Goal: Check status: Check status

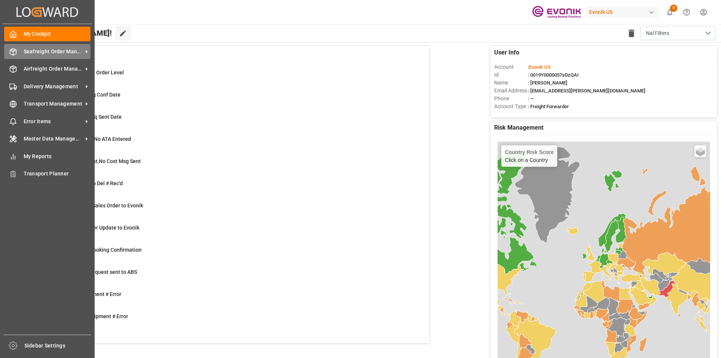
click at [77, 48] on span "Seafreight Order Management" at bounding box center [53, 52] width 59 height 8
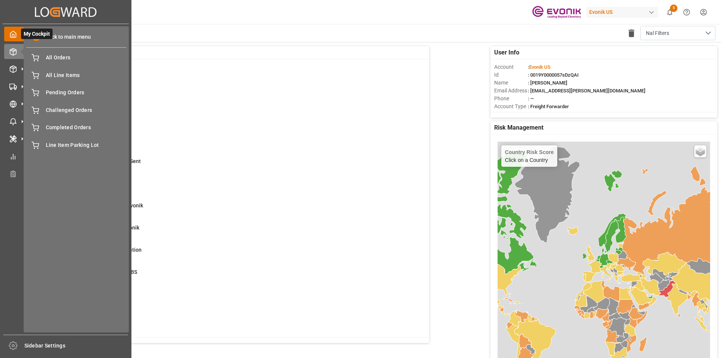
click at [35, 35] on span at bounding box center [36, 37] width 8 height 8
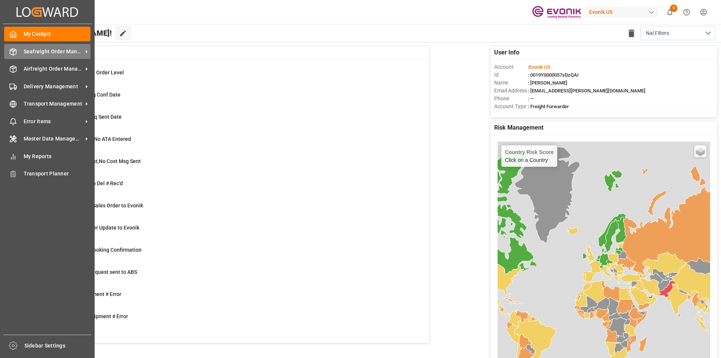
click at [40, 50] on span "Seafreight Order Management" at bounding box center [53, 52] width 59 height 8
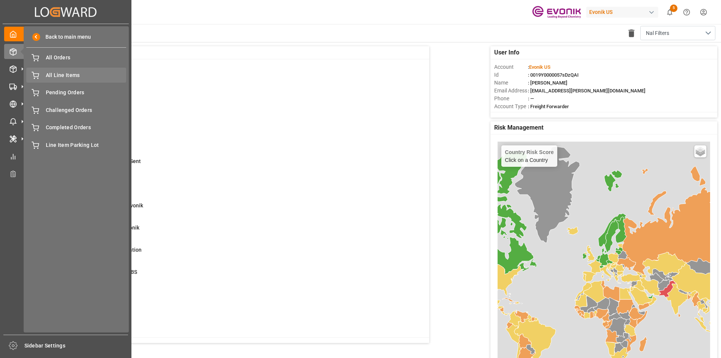
click at [76, 77] on span "All Line Items" at bounding box center [86, 75] width 81 height 8
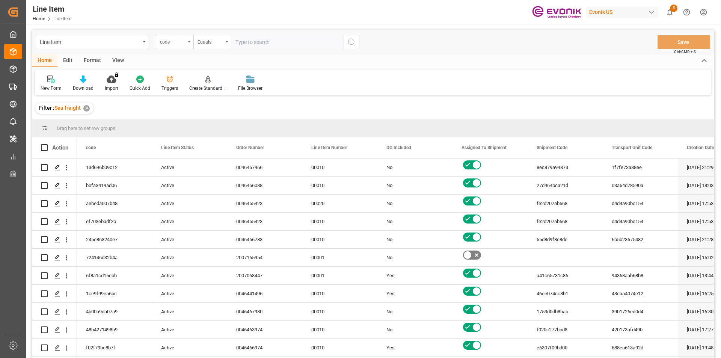
click at [187, 43] on div "code" at bounding box center [175, 42] width 38 height 14
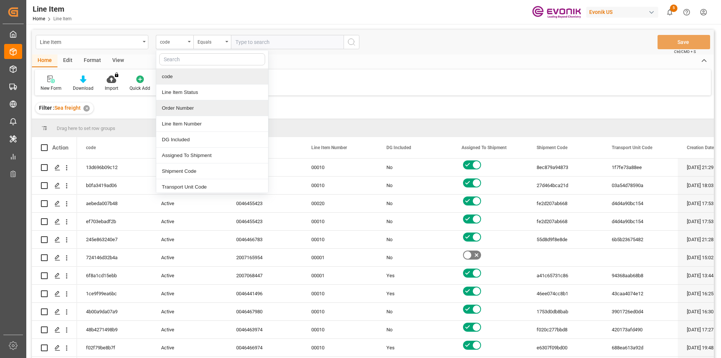
click at [191, 110] on div "Order Number" at bounding box center [212, 108] width 112 height 16
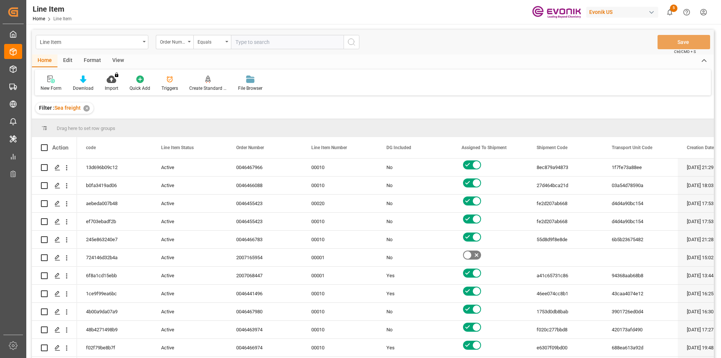
click at [268, 44] on input "text" at bounding box center [287, 42] width 113 height 14
paste input "4709864847"
type input "4709864847"
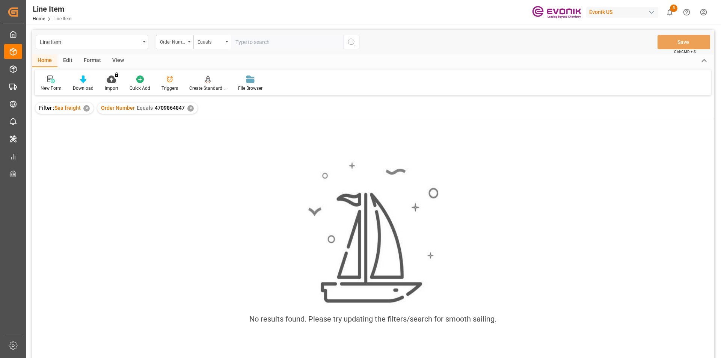
click at [119, 61] on div "View" at bounding box center [118, 60] width 23 height 13
click at [80, 80] on div at bounding box center [85, 79] width 38 height 8
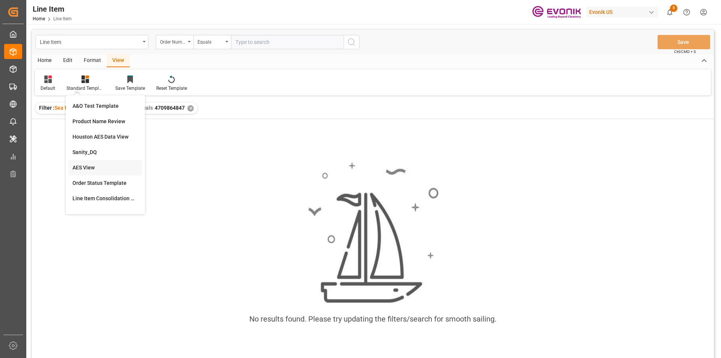
click at [77, 169] on div "AES View" at bounding box center [106, 168] width 66 height 8
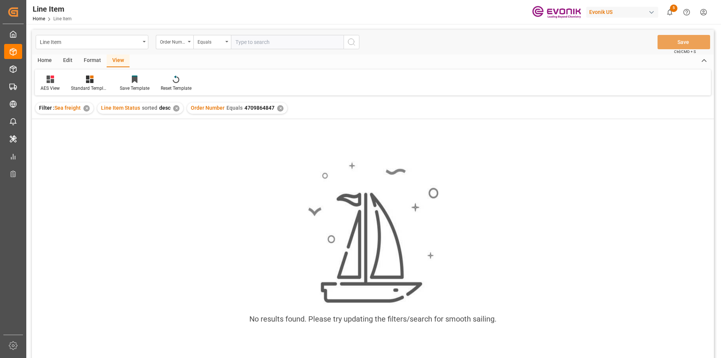
click at [252, 44] on input "text" at bounding box center [287, 42] width 113 height 14
paste input "2162277040"
type input "2162277040"
click at [280, 107] on div "✕" at bounding box center [280, 108] width 6 height 6
click at [90, 83] on icon at bounding box center [90, 80] width 8 height 8
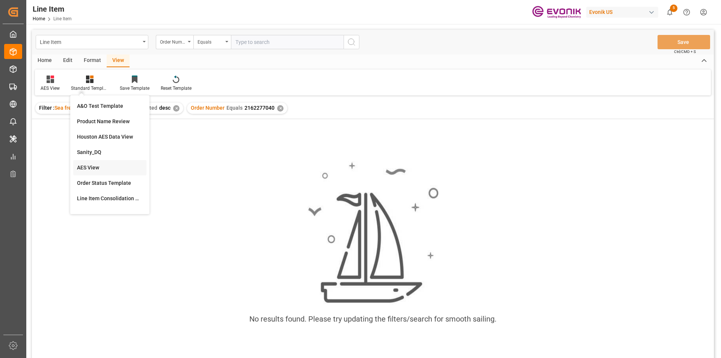
click at [96, 166] on div "AES View" at bounding box center [110, 168] width 66 height 8
click at [279, 110] on div "✕" at bounding box center [280, 108] width 6 height 6
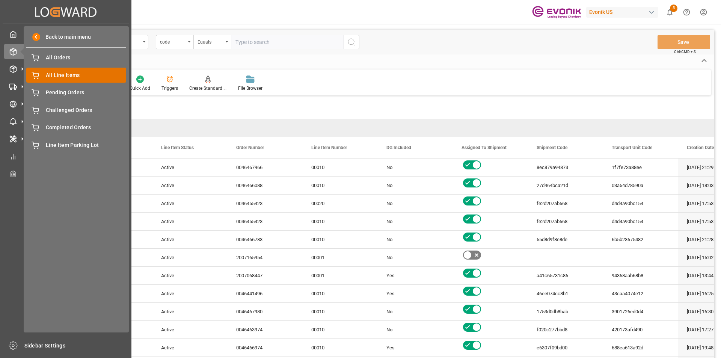
click at [65, 74] on span "All Line Items" at bounding box center [86, 75] width 81 height 8
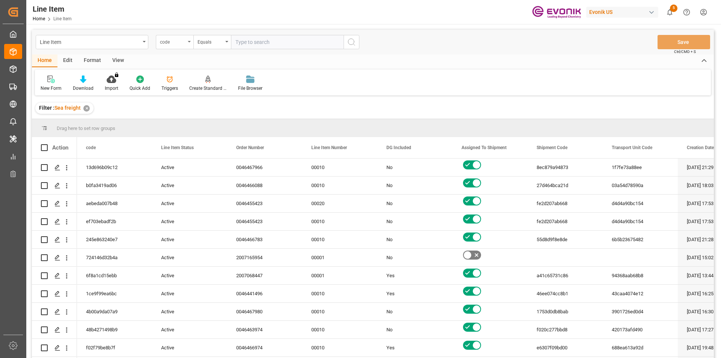
click at [192, 41] on div "code" at bounding box center [175, 42] width 38 height 14
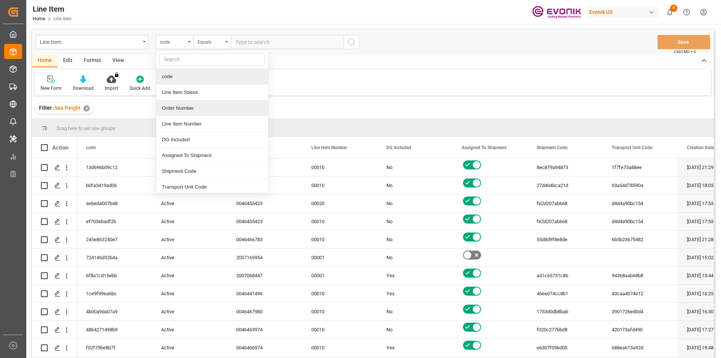
click at [177, 109] on div "Order Number" at bounding box center [212, 108] width 112 height 16
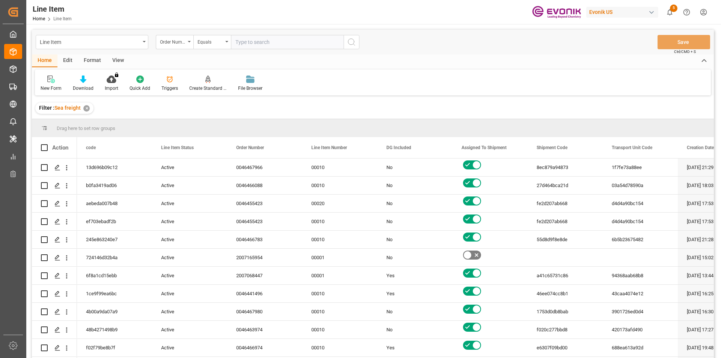
click at [251, 42] on input "text" at bounding box center [287, 42] width 113 height 14
paste input "0046466573"
type input "0046466573"
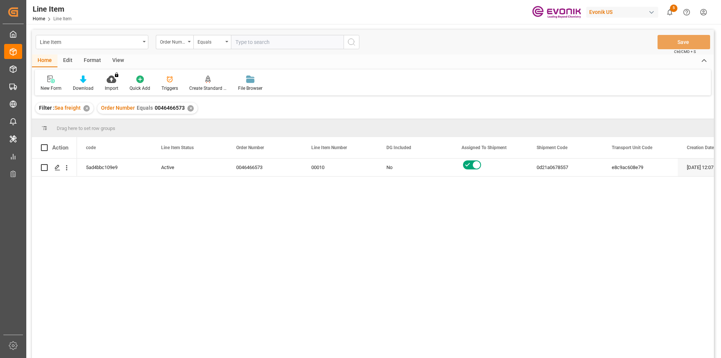
click at [119, 62] on div "View" at bounding box center [118, 60] width 23 height 13
click at [90, 83] on div at bounding box center [85, 79] width 38 height 8
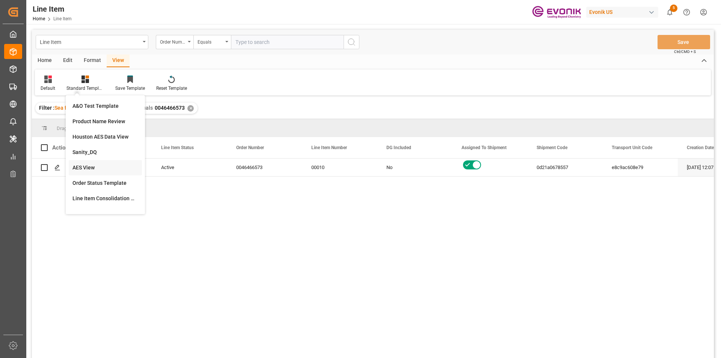
click at [100, 167] on div "AES View" at bounding box center [106, 168] width 66 height 8
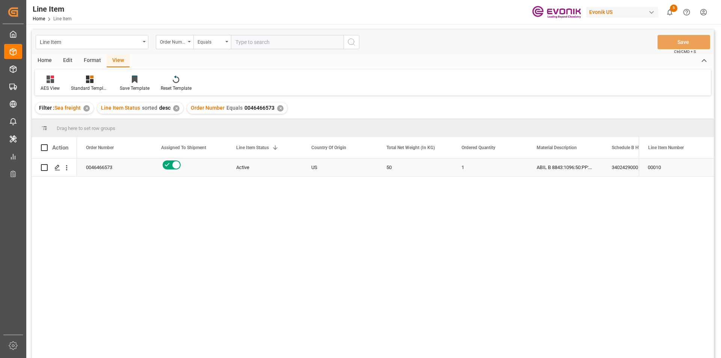
click at [460, 171] on div "1" at bounding box center [490, 168] width 75 height 18
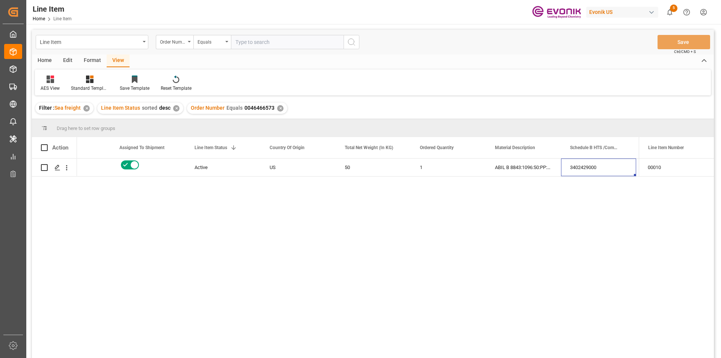
scroll to position [0, 117]
click at [580, 173] on div "1320.5" at bounding box center [598, 168] width 75 height 18
click at [278, 106] on div "✕" at bounding box center [280, 108] width 6 height 6
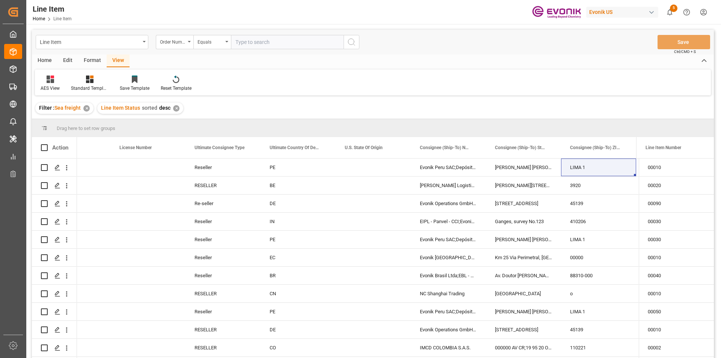
click at [257, 41] on input "text" at bounding box center [287, 42] width 113 height 14
paste input "0046470551"
type input "0046470551"
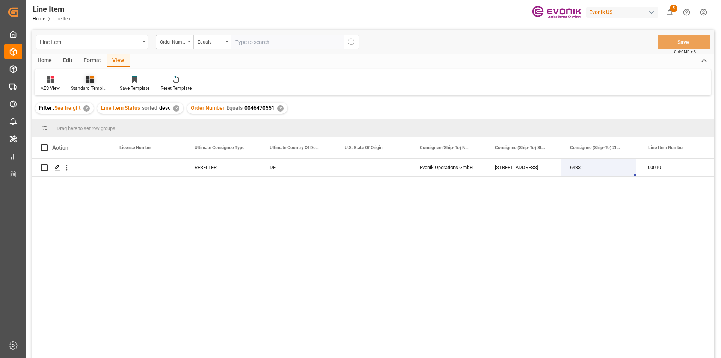
click at [89, 84] on div "Standard Templates" at bounding box center [89, 83] width 49 height 17
click at [109, 172] on div "AES View" at bounding box center [109, 167] width 73 height 15
click at [218, 170] on div "RESELLER" at bounding box center [223, 168] width 75 height 18
click at [145, 164] on div "Press SPACE to select this row." at bounding box center [147, 168] width 75 height 18
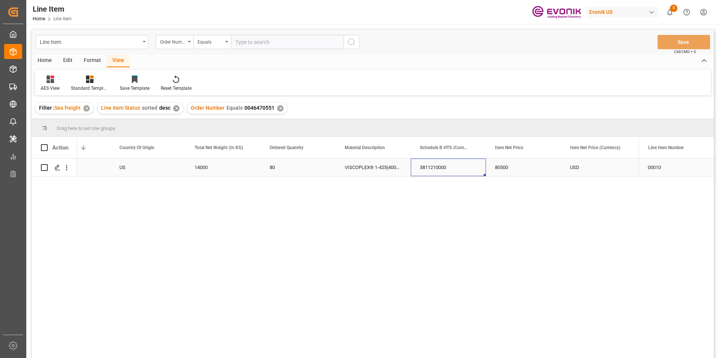
click at [458, 166] on div "3811210000" at bounding box center [448, 168] width 75 height 18
click at [279, 107] on div "✕" at bounding box center [280, 108] width 6 height 6
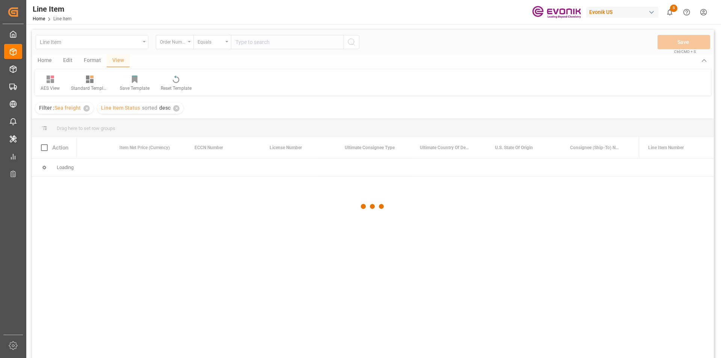
click at [258, 44] on div at bounding box center [373, 206] width 682 height 353
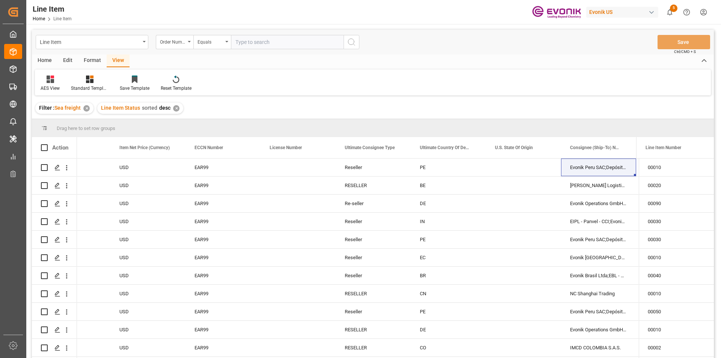
click at [261, 44] on input "text" at bounding box center [287, 42] width 113 height 14
paste input "FETU1015023"
type input "FETU1015023"
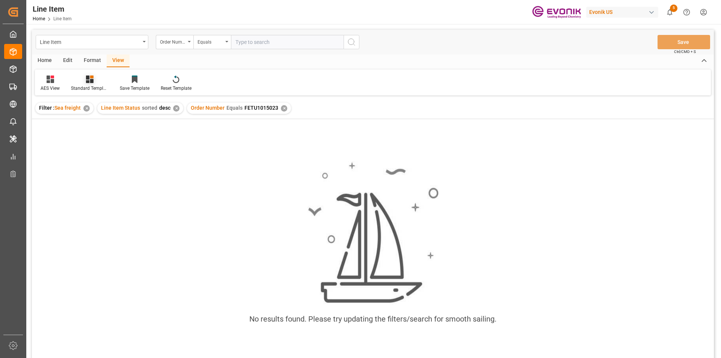
click at [90, 82] on icon at bounding box center [90, 80] width 8 height 8
click at [102, 166] on div "AES View" at bounding box center [110, 168] width 66 height 8
click at [245, 44] on input "text" at bounding box center [287, 42] width 113 height 14
drag, startPoint x: 281, startPoint y: 106, endPoint x: 248, endPoint y: 47, distance: 67.6
click at [281, 105] on div "Order Number Equals FETU1015023 ✕" at bounding box center [239, 108] width 104 height 11
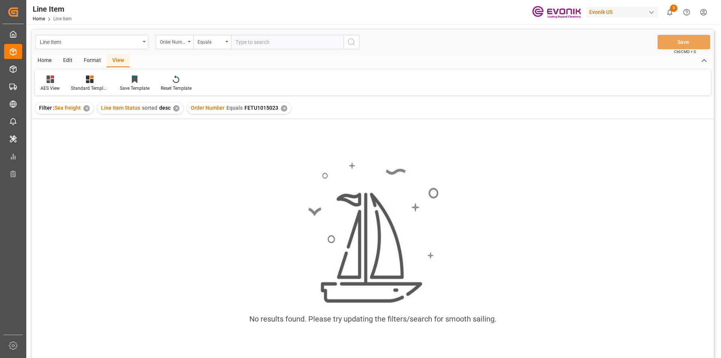
click at [240, 39] on input "text" at bounding box center [287, 42] width 113 height 14
drag, startPoint x: 280, startPoint y: 109, endPoint x: 281, endPoint y: 104, distance: 5.3
click at [281, 109] on div "✕" at bounding box center [284, 108] width 6 height 6
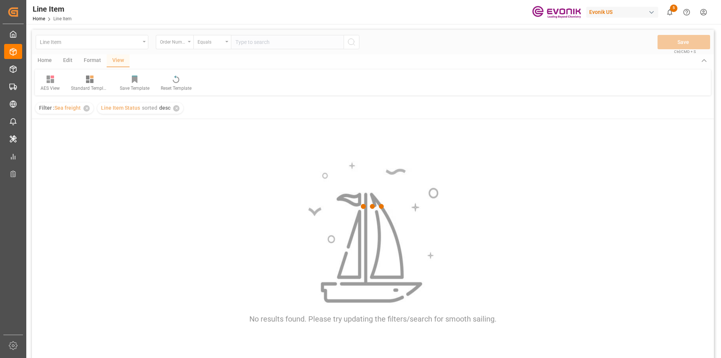
click at [257, 42] on div at bounding box center [373, 206] width 682 height 353
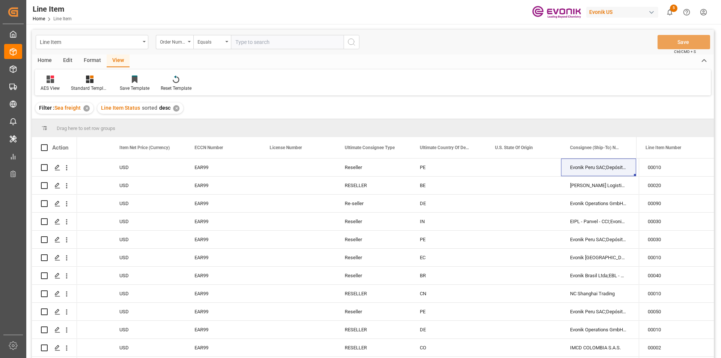
click at [257, 42] on input "text" at bounding box center [287, 42] width 113 height 14
paste input "0046469888"
type input "0046469888"
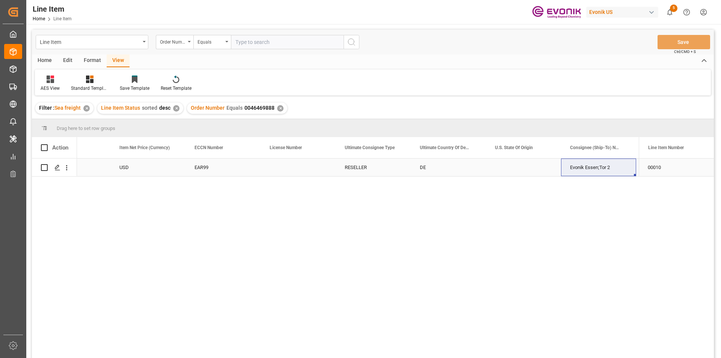
click at [272, 168] on div "Press SPACE to select this row." at bounding box center [298, 168] width 75 height 18
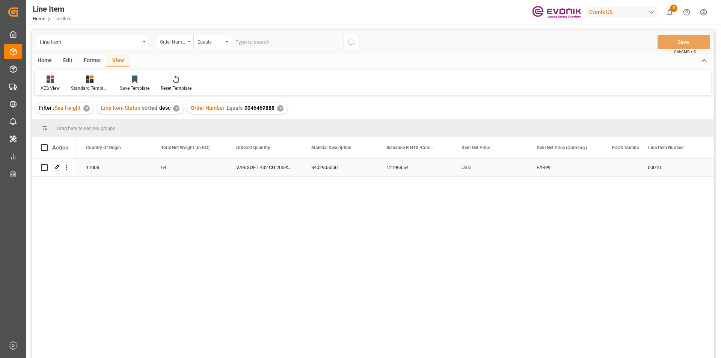
scroll to position [0, 225]
click at [388, 166] on div "3402905050" at bounding box center [415, 168] width 75 height 18
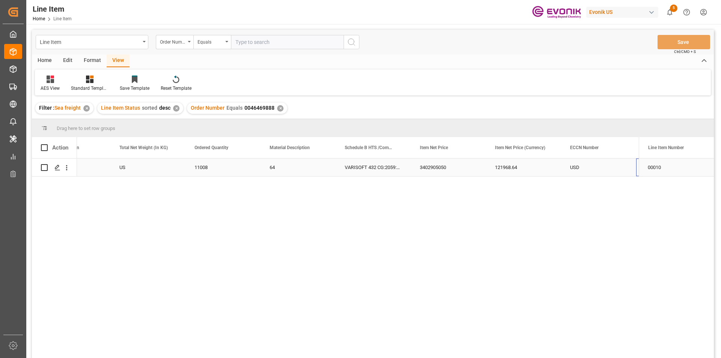
scroll to position [0, 267]
click at [324, 160] on div "VARISOFT 432 CG:2059:172:PP:P" at bounding box center [298, 168] width 75 height 18
click at [279, 106] on div "✕" at bounding box center [280, 108] width 6 height 6
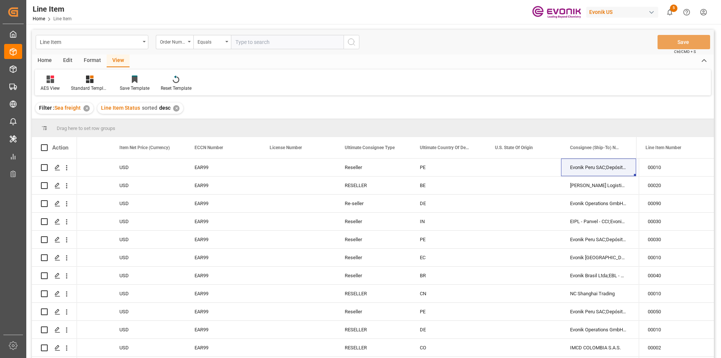
click at [260, 44] on input "text" at bounding box center [287, 42] width 113 height 14
paste input "0046463527"
type input "0046463527"
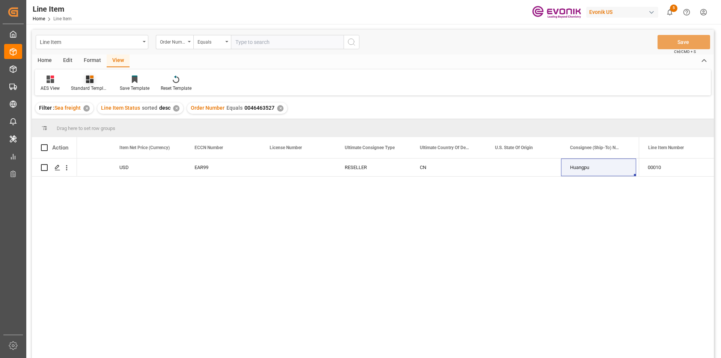
click at [82, 84] on div "Standard Templates" at bounding box center [89, 83] width 49 height 17
click at [97, 164] on div "AES View" at bounding box center [110, 168] width 66 height 8
click at [512, 166] on div "Press SPACE to select this row." at bounding box center [523, 168] width 75 height 18
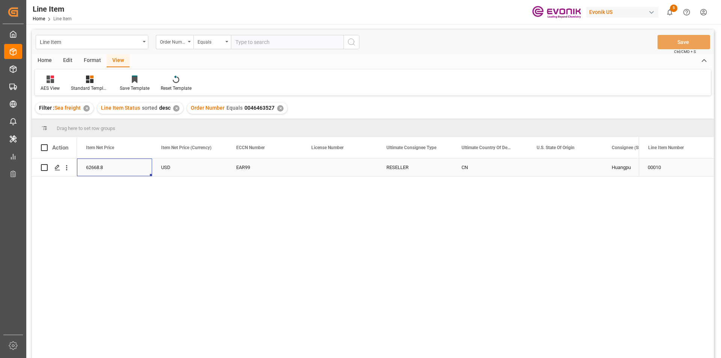
scroll to position [0, 526]
click at [273, 171] on div "USD" at bounding box center [264, 168] width 75 height 18
click at [331, 170] on div "340242" at bounding box center [339, 168] width 75 height 18
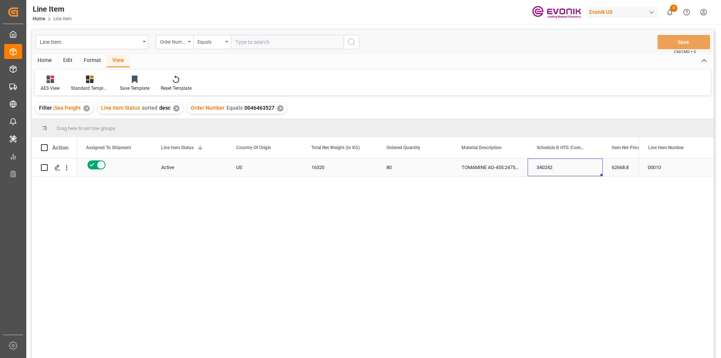
click at [548, 168] on div "340242" at bounding box center [565, 168] width 75 height 18
click at [99, 166] on div "0046463527" at bounding box center [114, 168] width 75 height 18
click at [68, 168] on icon "open menu" at bounding box center [67, 168] width 8 height 8
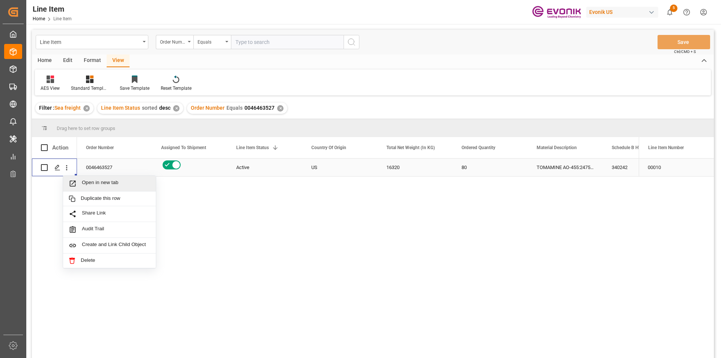
click at [113, 185] on span "Open in new tab" at bounding box center [116, 184] width 68 height 8
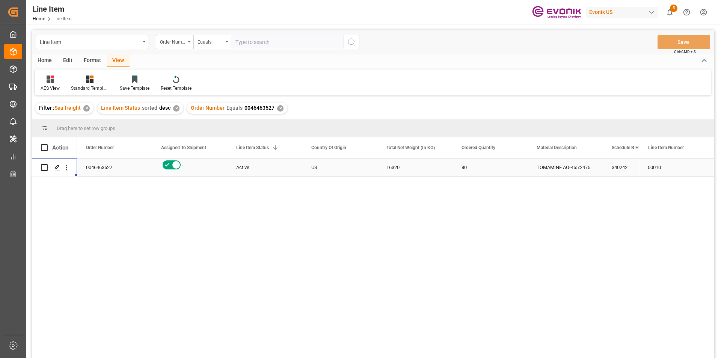
click at [279, 110] on div "✕" at bounding box center [280, 108] width 6 height 6
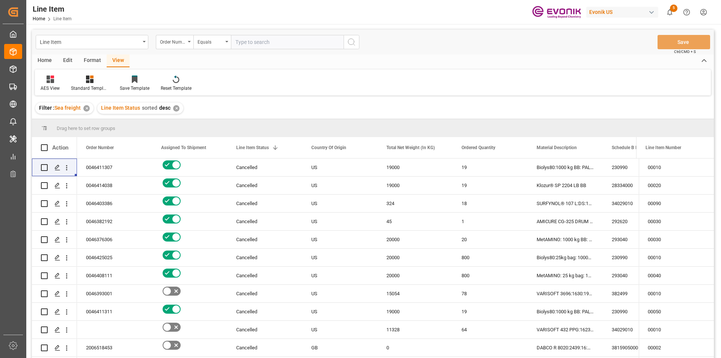
click at [263, 44] on input "text" at bounding box center [287, 42] width 113 height 14
paste input "0046468534"
type input "0046468534"
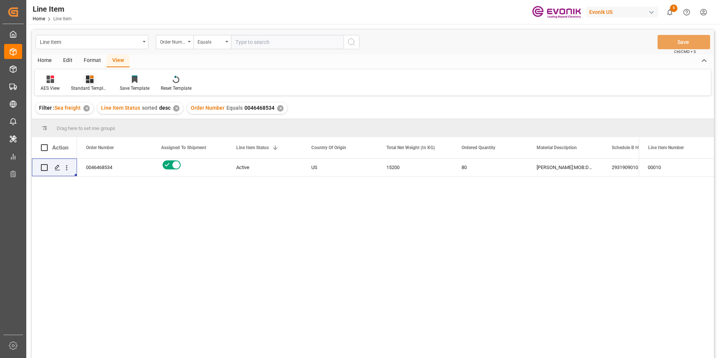
click at [93, 83] on div "Standard Templates" at bounding box center [89, 83] width 49 height 17
click at [91, 165] on div "AES View" at bounding box center [110, 168] width 66 height 8
click at [239, 170] on div "Active" at bounding box center [264, 167] width 57 height 17
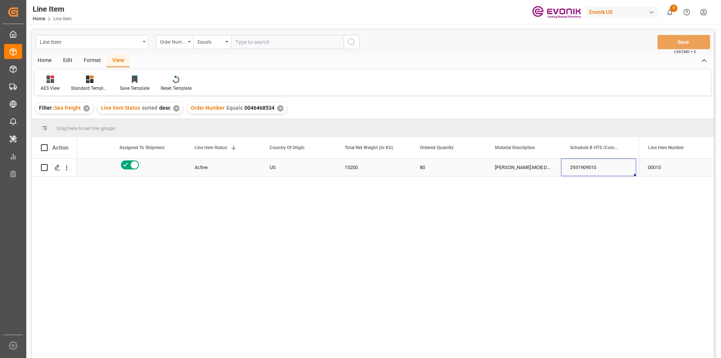
scroll to position [0, 117]
click at [529, 166] on div "2931909010" at bounding box center [523, 168] width 75 height 18
click at [522, 210] on div "0046468534 Active US 15200 80 DS AMEO:MOB:DS:190KG:419LB:$ 2931909010 121600 US…" at bounding box center [358, 261] width 562 height 204
click at [530, 173] on div "2931909010" at bounding box center [523, 168] width 75 height 18
click at [615, 174] on div "121600" at bounding box center [598, 168] width 75 height 18
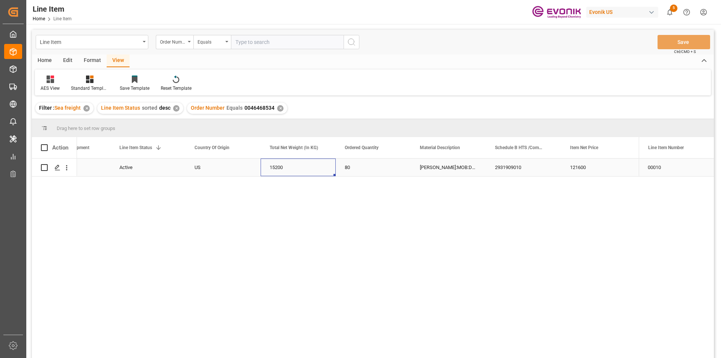
click at [291, 169] on div "15200" at bounding box center [298, 168] width 75 height 18
click at [522, 172] on div "2931909010" at bounding box center [523, 168] width 75 height 18
click at [68, 167] on icon "open menu" at bounding box center [67, 168] width 8 height 8
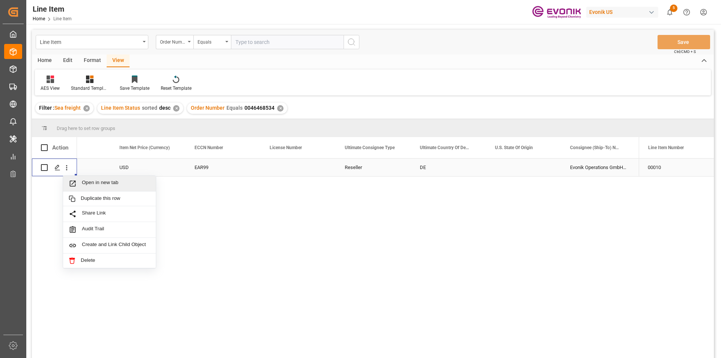
click at [120, 185] on span "Open in new tab" at bounding box center [116, 184] width 68 height 8
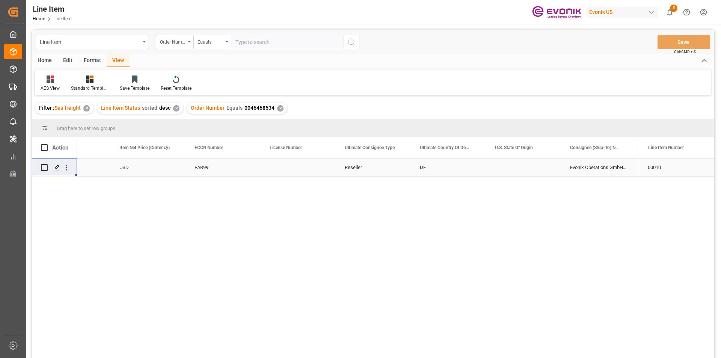
click at [277, 107] on div "✕" at bounding box center [280, 108] width 6 height 6
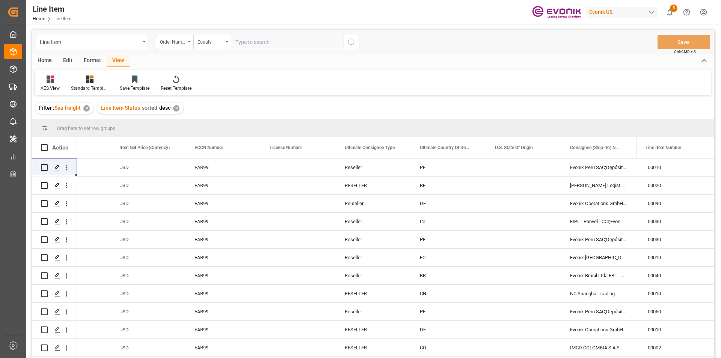
click at [253, 41] on input "text" at bounding box center [287, 42] width 113 height 14
paste input "0046451516"
type input "0046451516"
click at [85, 85] on div "Standard Templates" at bounding box center [90, 88] width 38 height 7
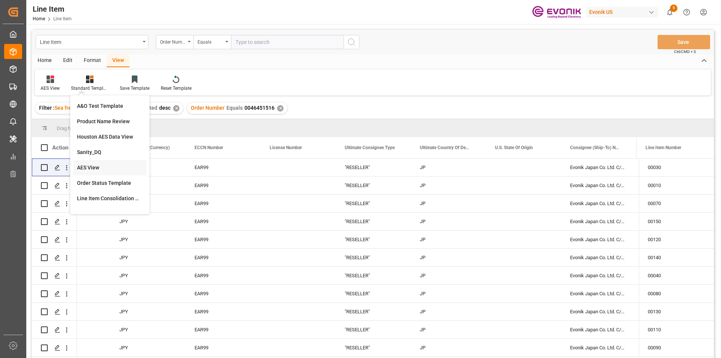
click at [89, 163] on div "AES View" at bounding box center [109, 167] width 73 height 15
click at [87, 83] on icon at bounding box center [90, 80] width 8 height 8
click at [105, 171] on div "AES View" at bounding box center [110, 168] width 66 height 8
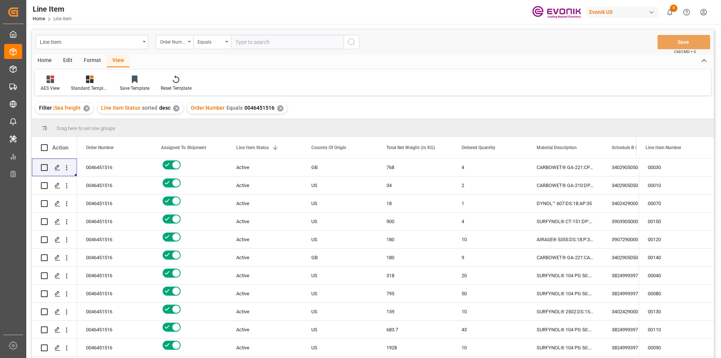
click at [250, 39] on input "text" at bounding box center [287, 42] width 113 height 14
paste input "0046463974"
type input "0046463974"
click at [278, 107] on div "✕" at bounding box center [280, 108] width 6 height 6
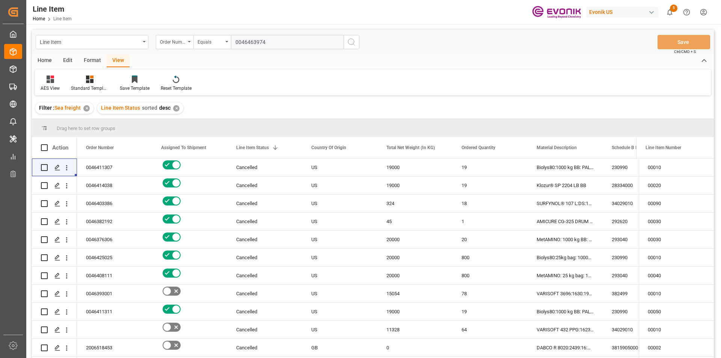
click at [352, 43] on icon "search button" at bounding box center [351, 42] width 9 height 9
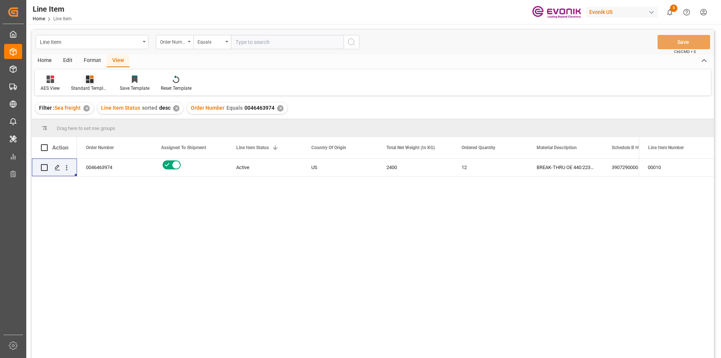
click at [92, 84] on div "Standard Templates" at bounding box center [89, 83] width 49 height 17
click at [101, 166] on div "AES View" at bounding box center [110, 168] width 66 height 8
click at [291, 170] on div "Active" at bounding box center [264, 167] width 57 height 17
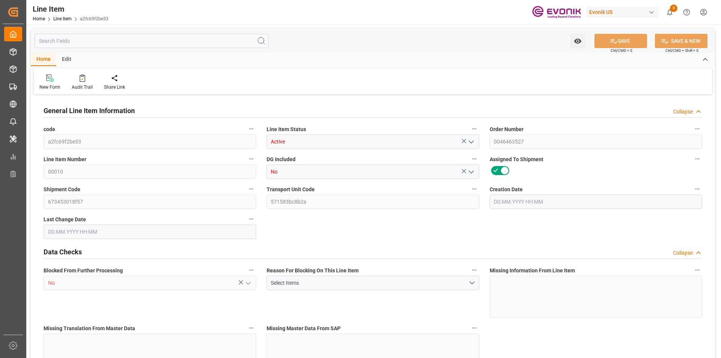
type input "20"
type input "17080"
type input "16320"
type input "23.098"
type input "80"
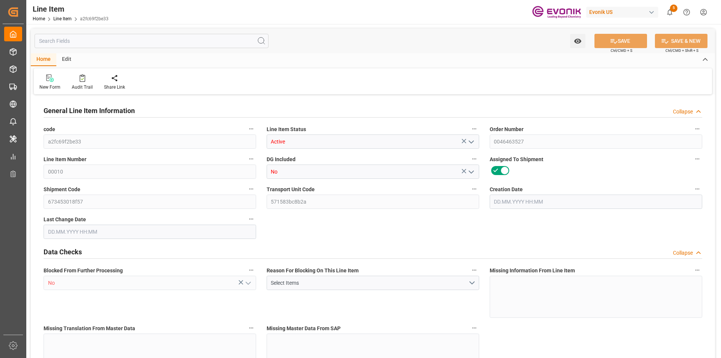
type input "62668.8"
type input "80"
type input "17080"
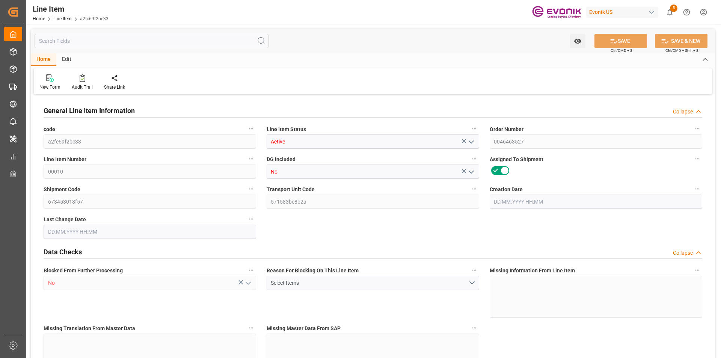
type input "17534"
type input "16320"
type input "23.098"
type input "23098"
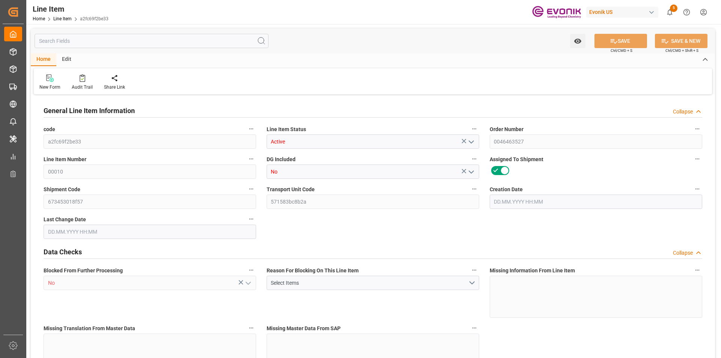
type input "0"
type input "[DATE] 19:44"
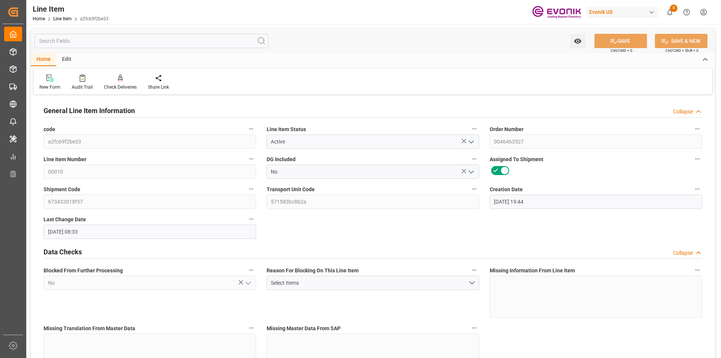
type input "[DATE] 08:33"
type input "20.10.2025"
type input "28.08.2025"
type input "21.08.2025"
click at [90, 37] on input "text" at bounding box center [152, 41] width 234 height 14
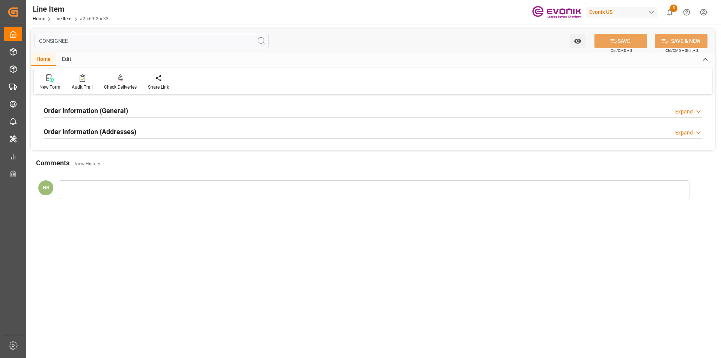
type input "CONSIGNEE"
click at [102, 133] on h2 "Order Information (Addresses)" at bounding box center [90, 132] width 93 height 10
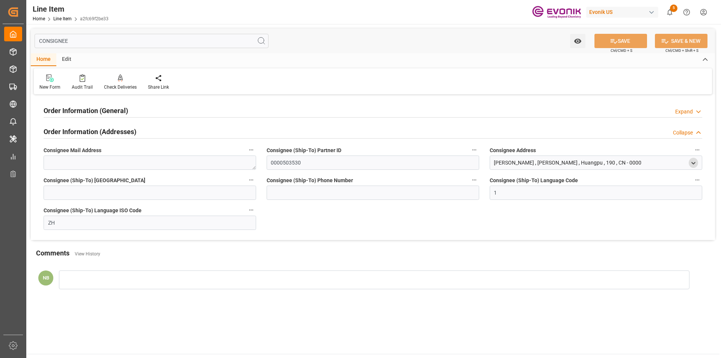
click at [691, 163] on icon "open menu" at bounding box center [693, 163] width 6 height 6
click at [693, 163] on icon "close menu" at bounding box center [693, 163] width 6 height 6
click at [693, 163] on polyline "open menu" at bounding box center [693, 163] width 3 height 2
click at [693, 163] on icon "close menu" at bounding box center [693, 163] width 6 height 6
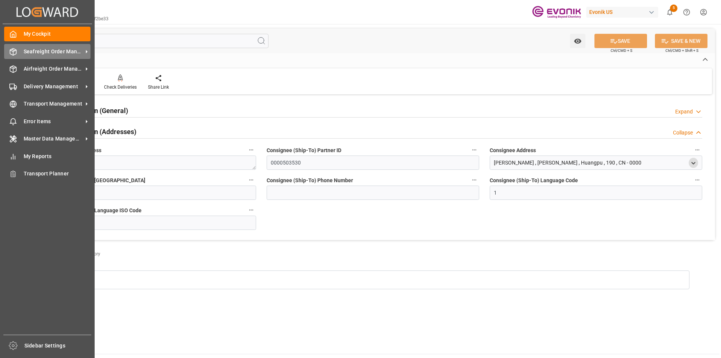
click at [52, 49] on span "Seafreight Order Management" at bounding box center [53, 52] width 59 height 8
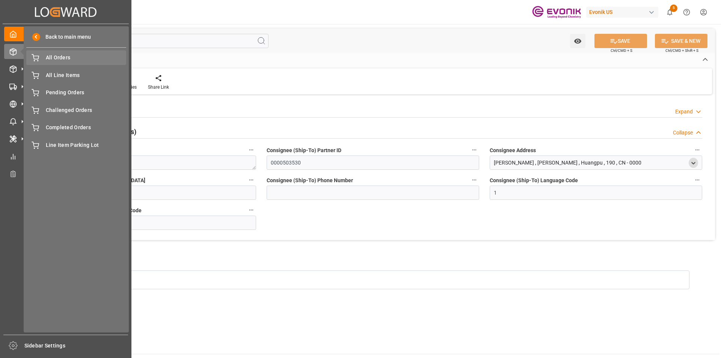
click at [74, 59] on span "All Orders" at bounding box center [86, 58] width 81 height 8
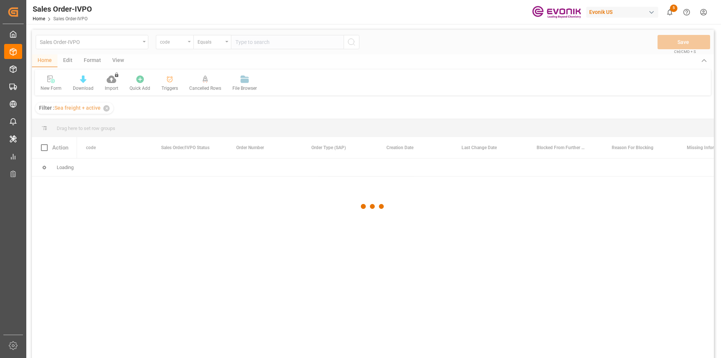
click at [184, 44] on div at bounding box center [373, 206] width 682 height 353
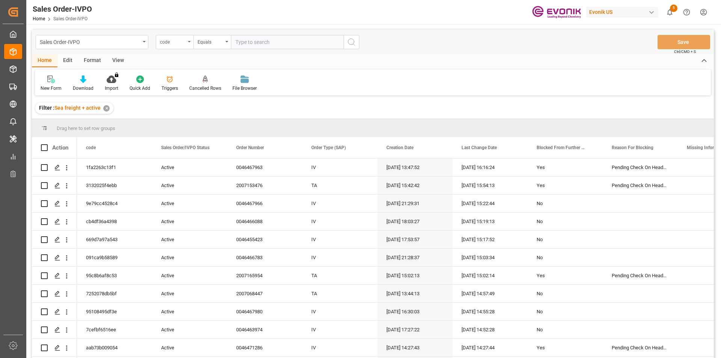
click at [190, 43] on div "code" at bounding box center [175, 42] width 38 height 14
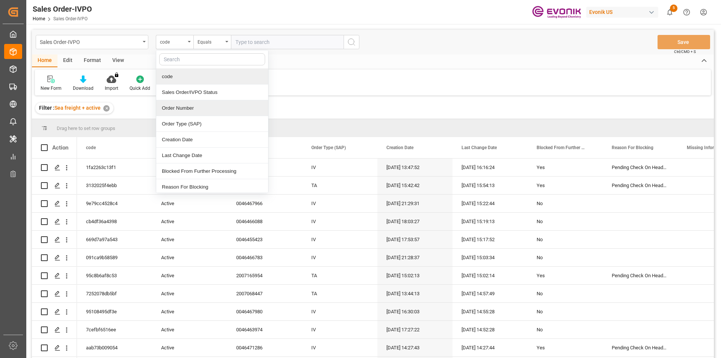
click at [188, 104] on div "Order Number" at bounding box center [212, 108] width 112 height 16
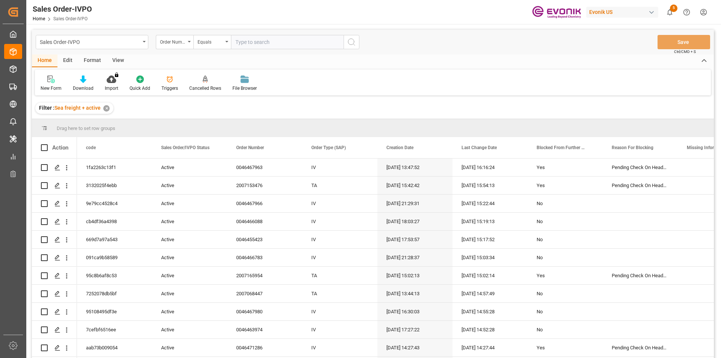
click at [270, 41] on input "text" at bounding box center [287, 42] width 113 height 14
paste input "0046463527"
type input "0046463527"
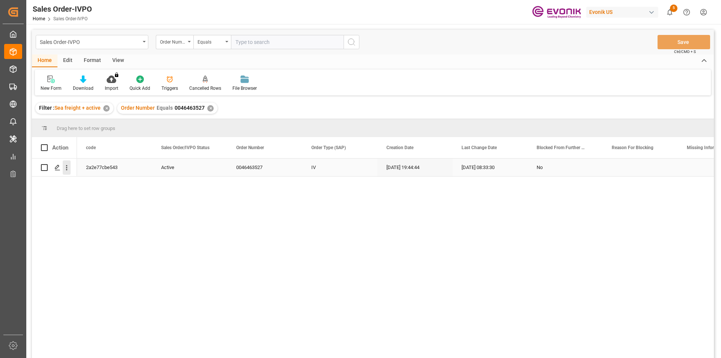
click at [70, 167] on icon "open menu" at bounding box center [67, 168] width 8 height 8
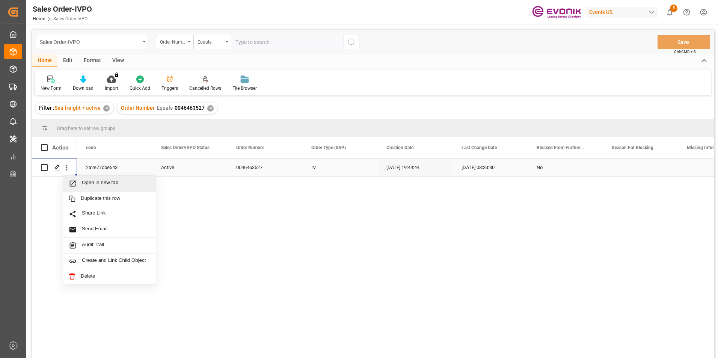
click at [116, 186] on span "Open in new tab" at bounding box center [116, 184] width 68 height 8
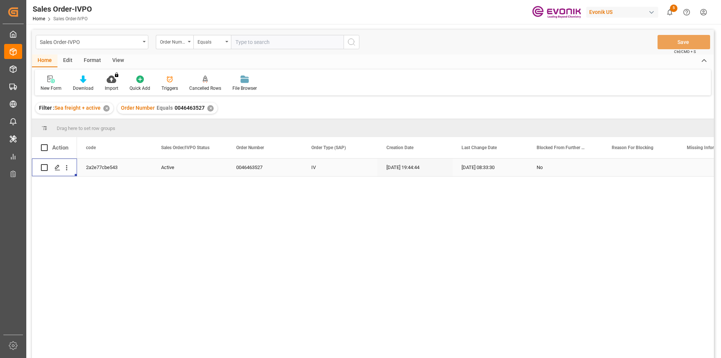
click at [210, 108] on div "✕" at bounding box center [210, 108] width 6 height 6
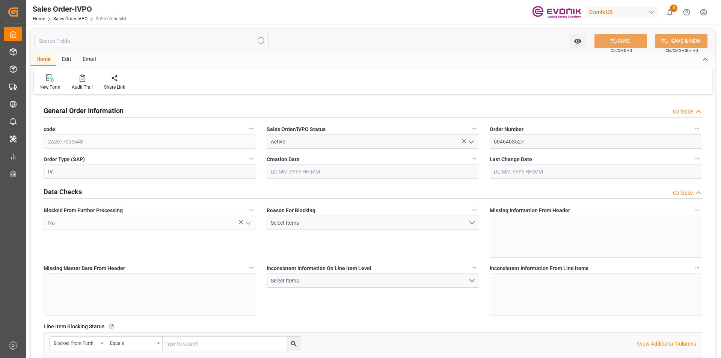
type input "CNHUN"
type input "0"
type input "1"
type input "2"
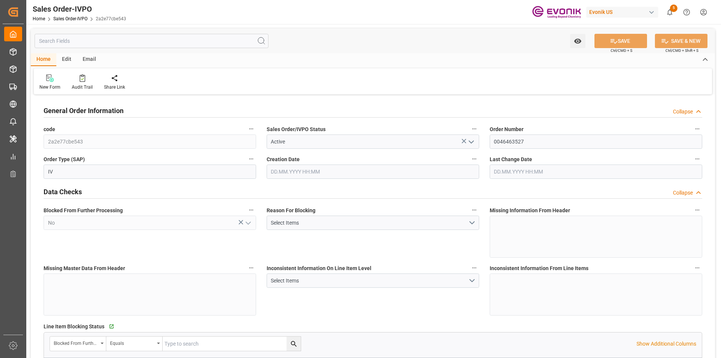
type input "17534"
type input "46.196"
type input "17000"
type input "30"
type input "[DATE] 19:44"
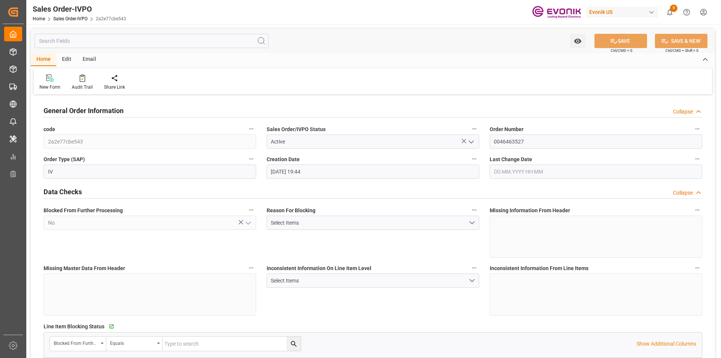
type input "[DATE] 08:33"
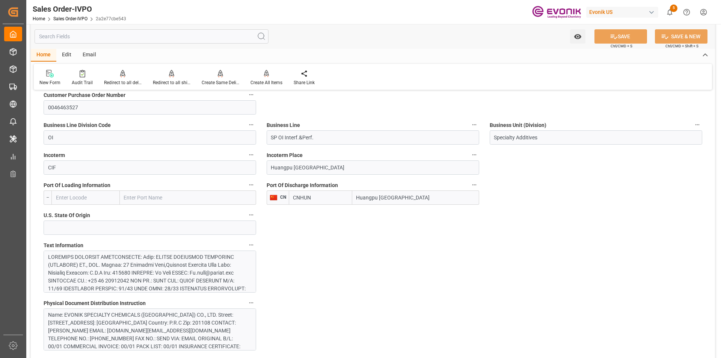
scroll to position [526, 0]
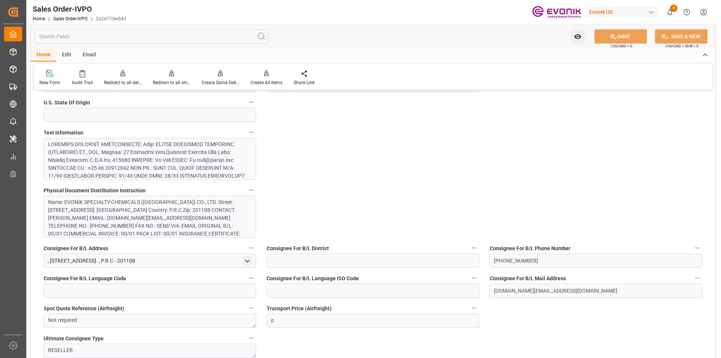
click at [121, 165] on div at bounding box center [147, 223] width 198 height 166
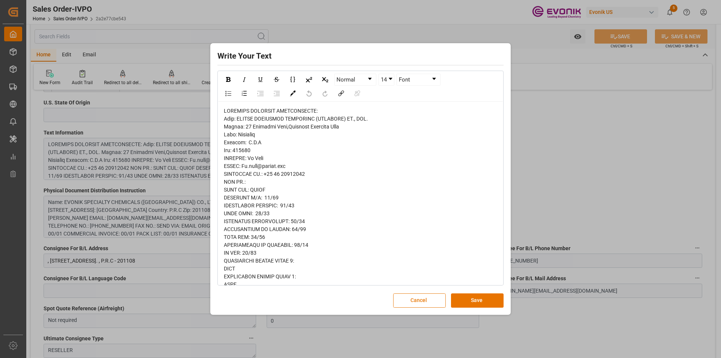
click at [428, 302] on button "Cancel" at bounding box center [419, 300] width 53 height 14
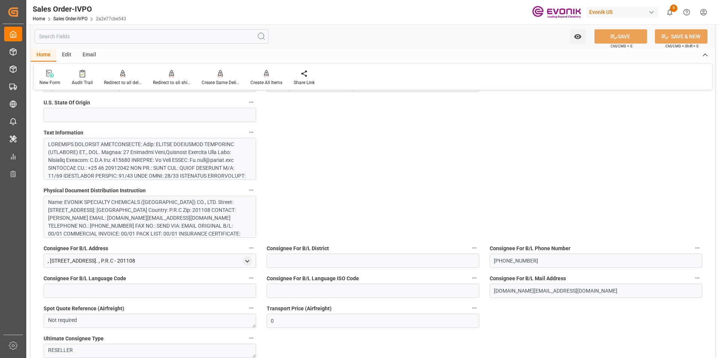
scroll to position [639, 0]
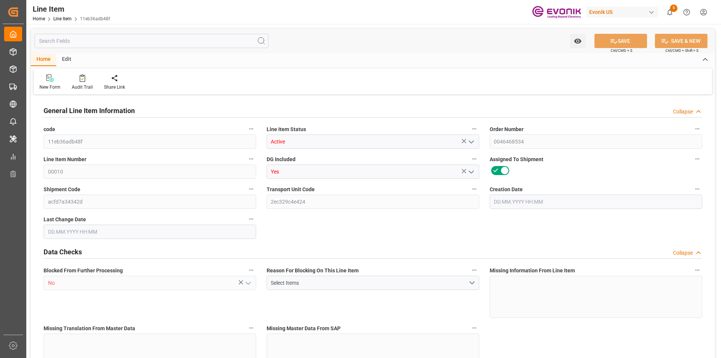
type input "20"
type input "16887.2"
type input "15200"
type input "26.3568"
type input "80"
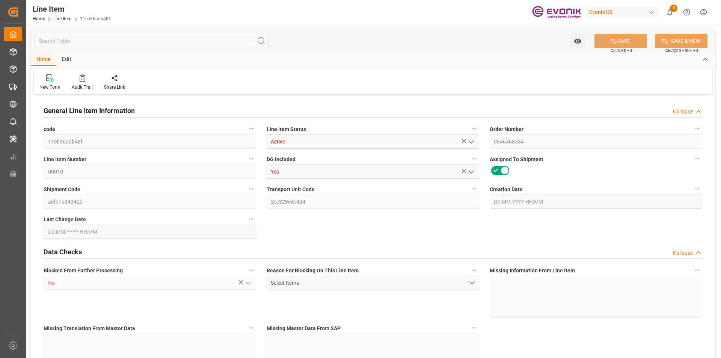
type input "121600"
type input "80"
type input "15200"
type input "16887.2"
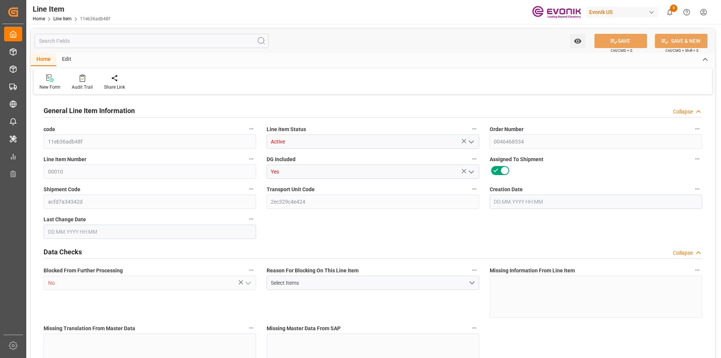
type input "17607.2"
type input "15200"
type input "26.3568"
type input "26356.8"
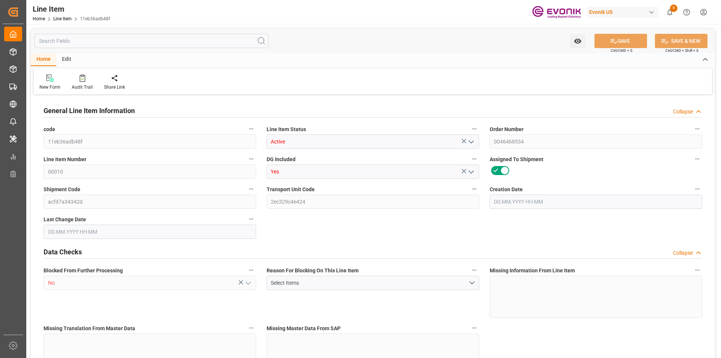
type input "80"
type input "16887.2"
type input "15200"
type input "26.3568"
type input "[DATE] 17:15"
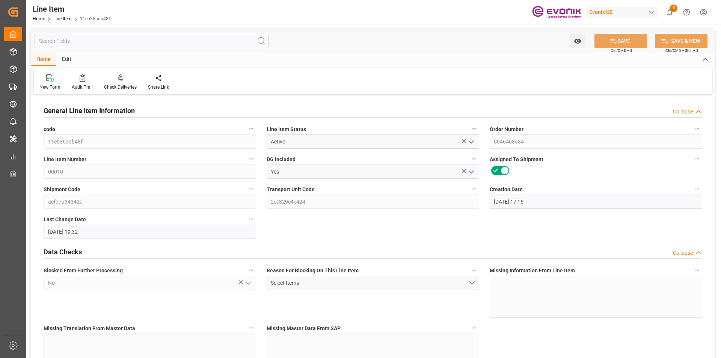
type input "[DATE] 19:32"
type input "[DATE]"
click at [87, 44] on input "text" at bounding box center [152, 41] width 234 height 14
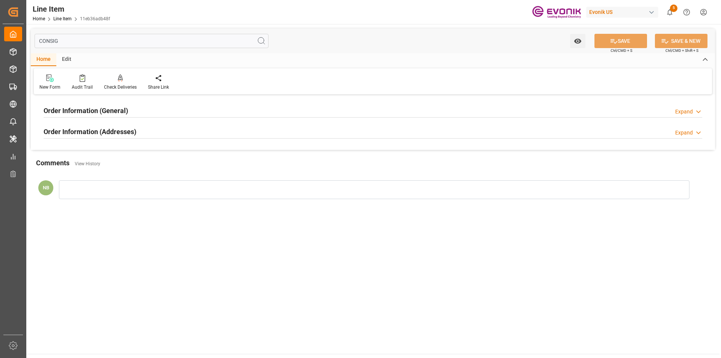
type input "CONSIG"
click at [167, 126] on div "Order Information (Addresses) Expand" at bounding box center [373, 131] width 659 height 14
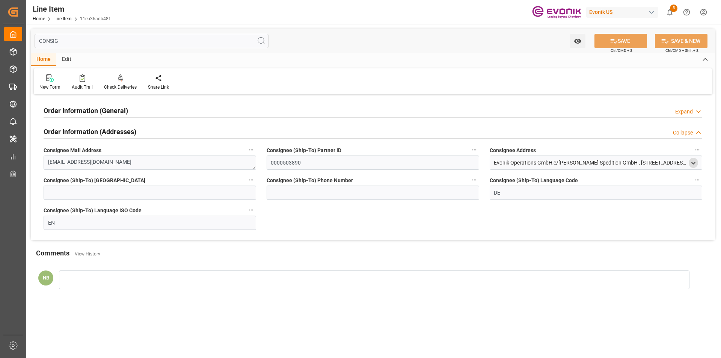
click at [692, 160] on icon "open menu" at bounding box center [693, 163] width 6 height 6
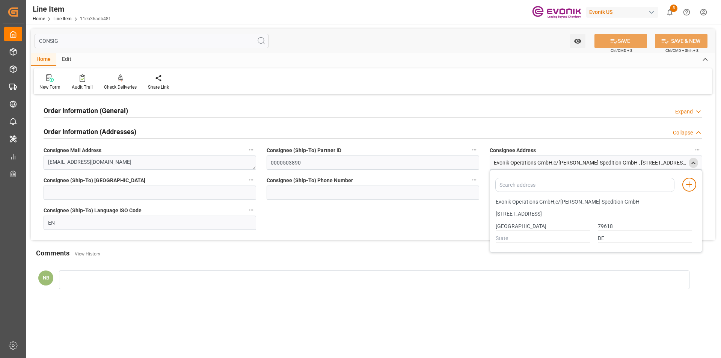
drag, startPoint x: 537, startPoint y: 201, endPoint x: 435, endPoint y: 190, distance: 103.1
click at [435, 190] on div "Order Information (General) Expand Ultimate Consignee Type Reseller Consignee F…" at bounding box center [373, 168] width 684 height 143
click at [149, 111] on div "Order Information (General) Expand" at bounding box center [373, 110] width 659 height 14
